Goal: Book appointment/travel/reservation

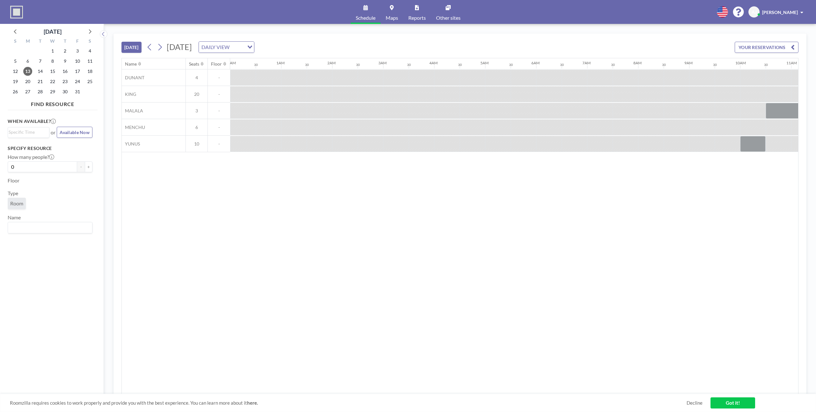
scroll to position [0, 656]
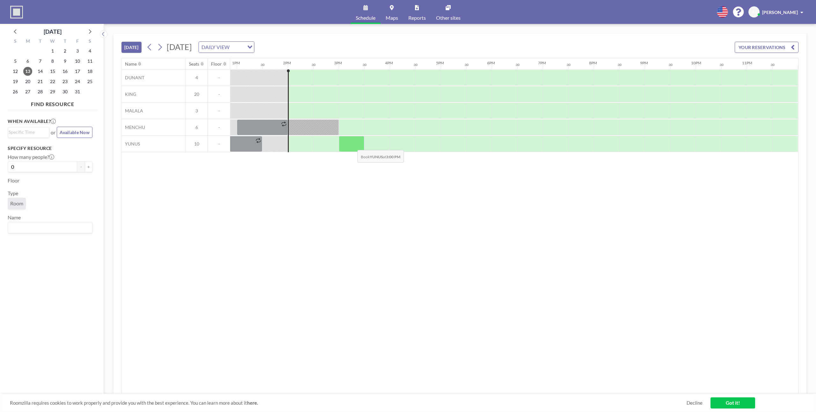
click at [352, 145] on div at bounding box center [351, 144] width 25 height 16
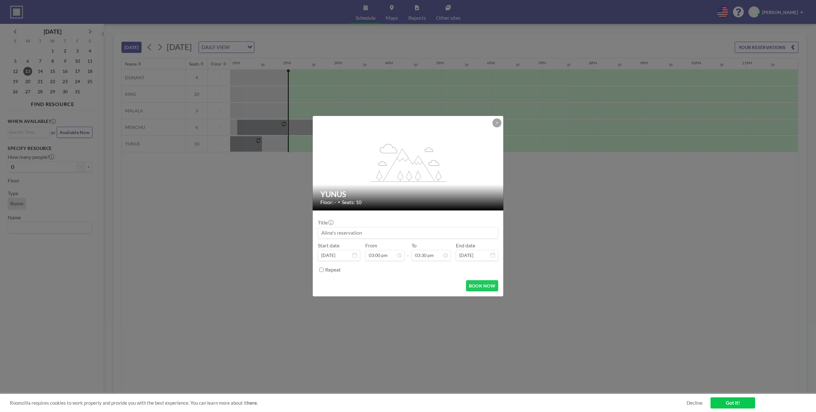
click at [407, 232] on input at bounding box center [408, 233] width 180 height 11
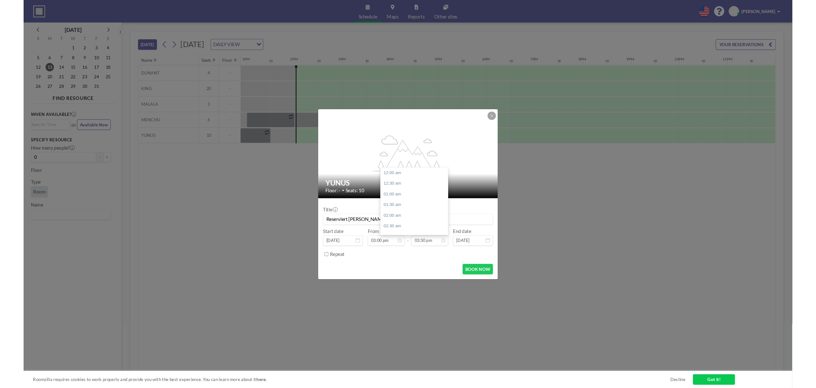
scroll to position [351, 0]
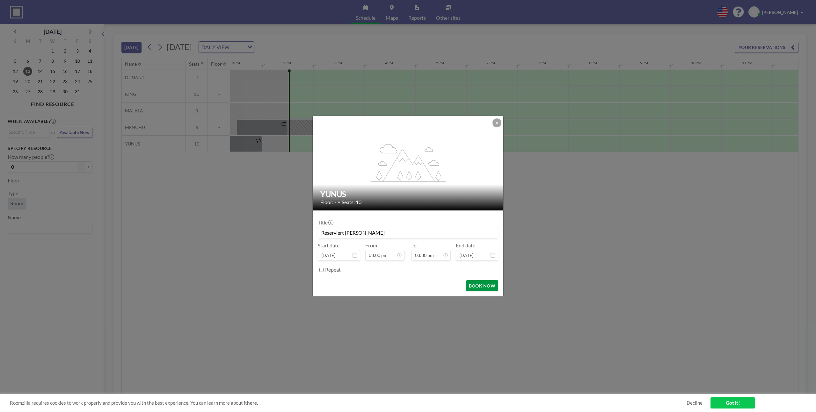
type input "Reserviert [PERSON_NAME]"
click at [482, 283] on button "BOOK NOW" at bounding box center [482, 285] width 32 height 11
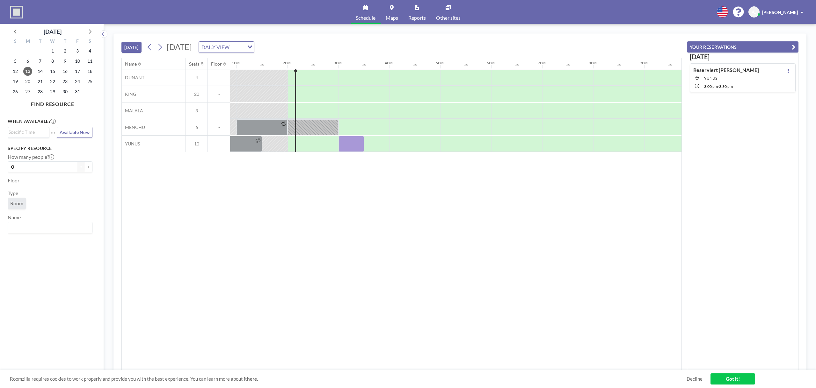
scroll to position [0, 476]
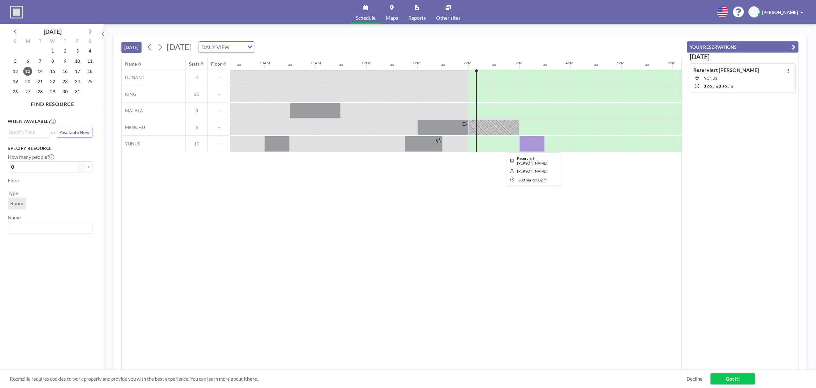
click at [540, 145] on div at bounding box center [531, 144] width 25 height 16
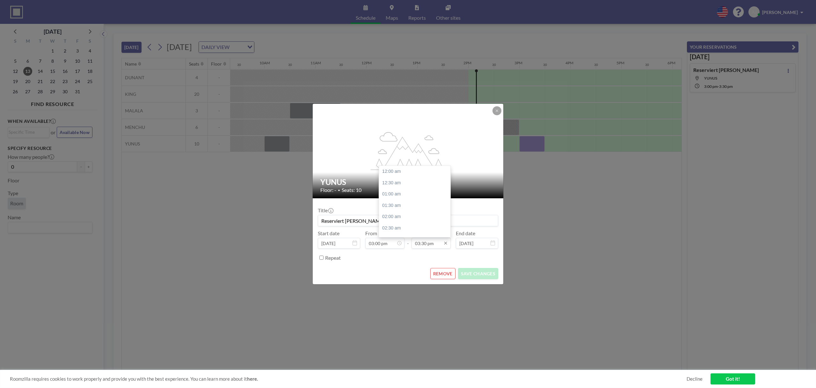
scroll to position [351, 0]
drag, startPoint x: 426, startPoint y: 245, endPoint x: 421, endPoint y: 244, distance: 5.4
click at [421, 244] on input "03:30 pm" at bounding box center [430, 243] width 39 height 11
type input "03:45 pm"
click at [456, 261] on div "Repeat" at bounding box center [411, 258] width 173 height 11
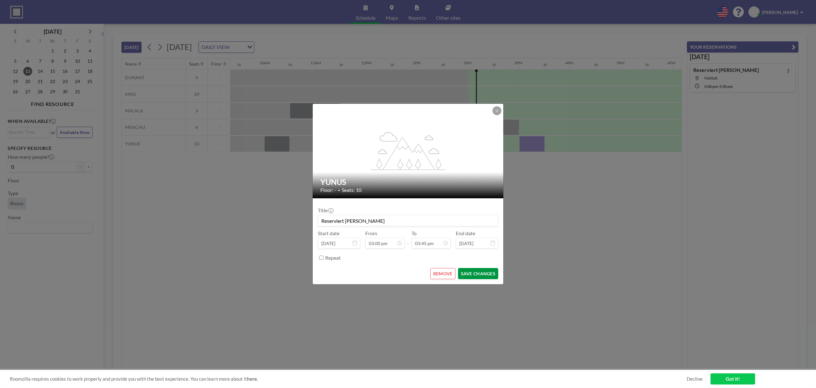
click at [469, 272] on button "SAVE CHANGES" at bounding box center [478, 273] width 40 height 11
